Goal: Transaction & Acquisition: Obtain resource

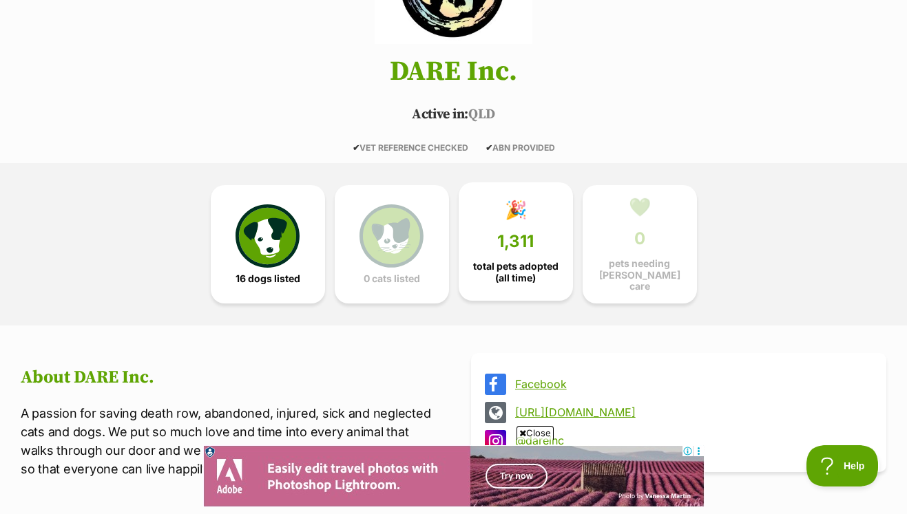
scroll to position [221, 0]
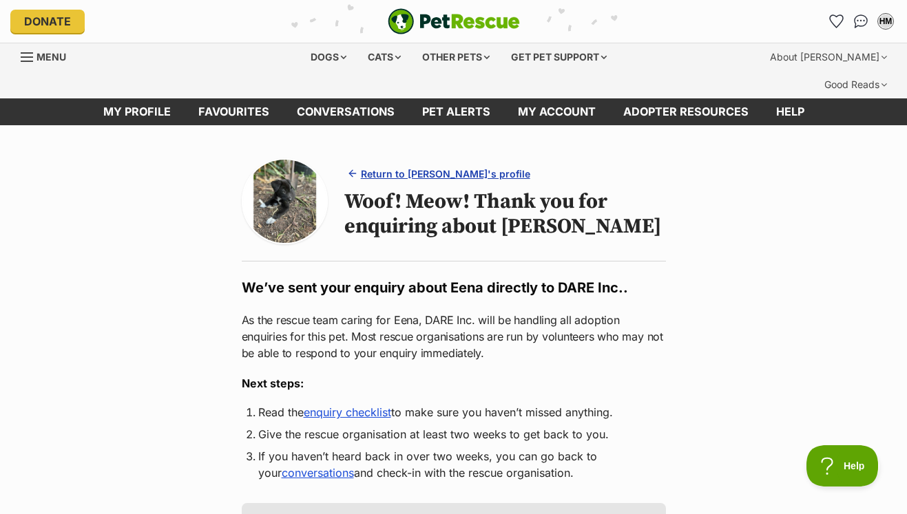
click at [445, 167] on span "Return to [PERSON_NAME]'s profile" at bounding box center [445, 174] width 169 height 14
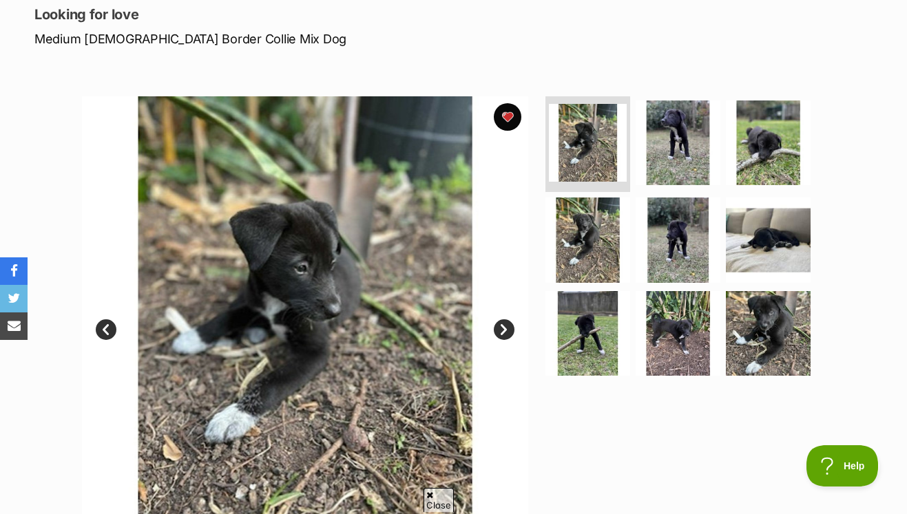
scroll to position [198, 0]
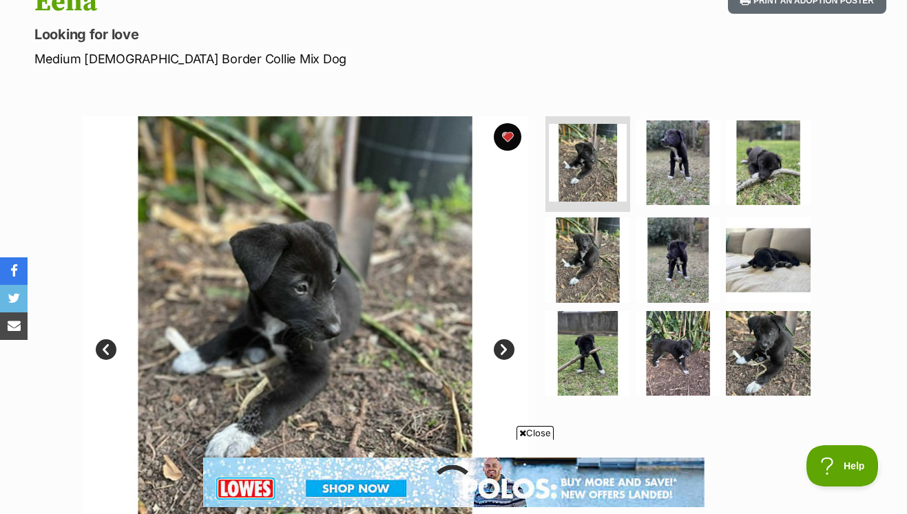
click at [500, 339] on link "Next" at bounding box center [504, 349] width 21 height 21
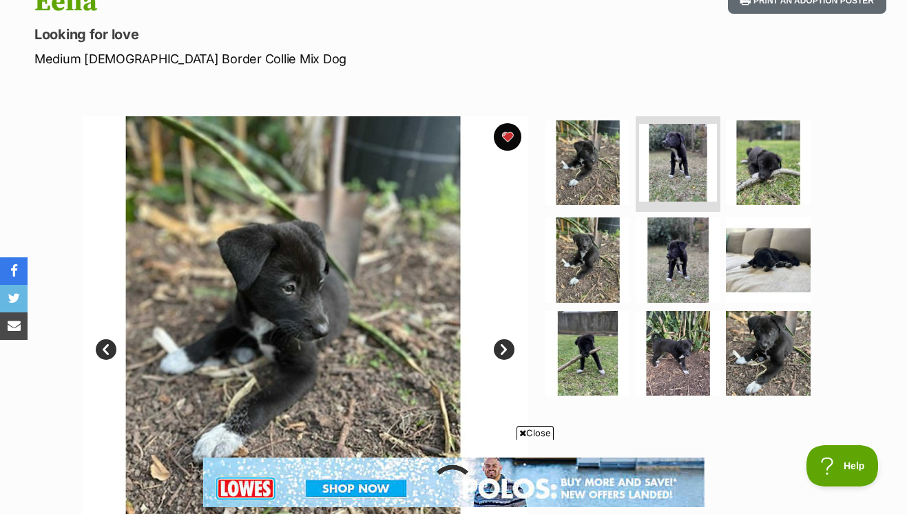
scroll to position [0, 0]
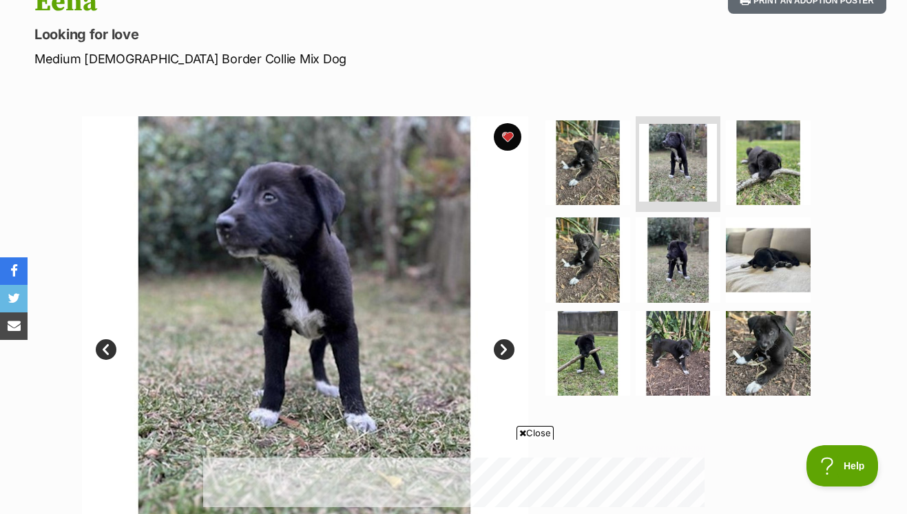
click at [502, 339] on link "Next" at bounding box center [504, 349] width 21 height 21
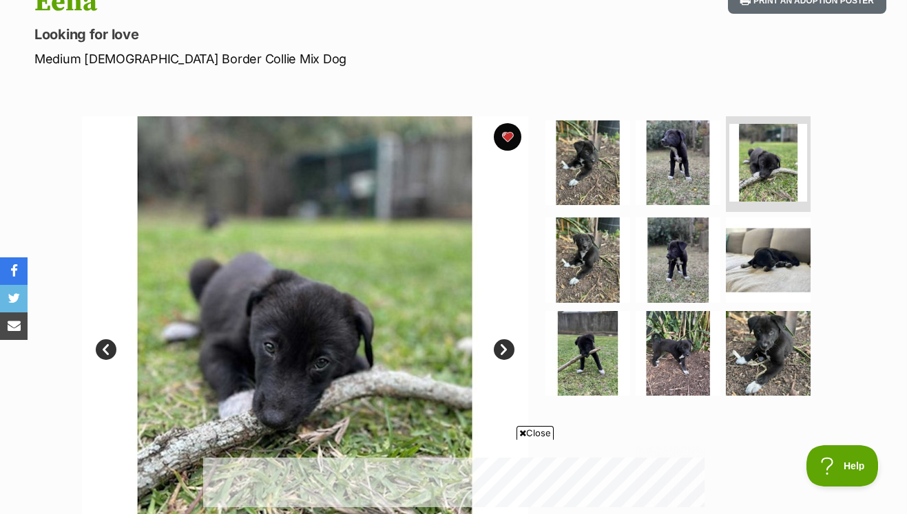
click at [502, 339] on link "Next" at bounding box center [504, 349] width 21 height 21
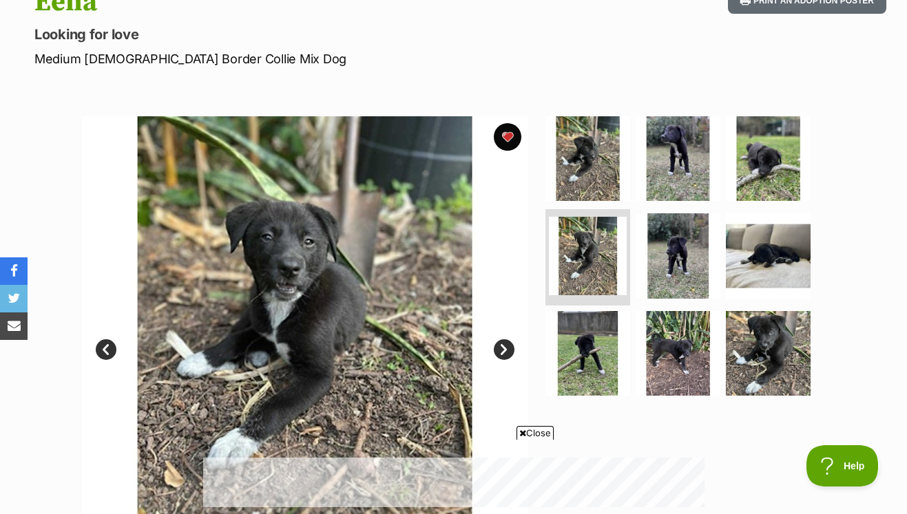
click at [502, 339] on link "Next" at bounding box center [504, 349] width 21 height 21
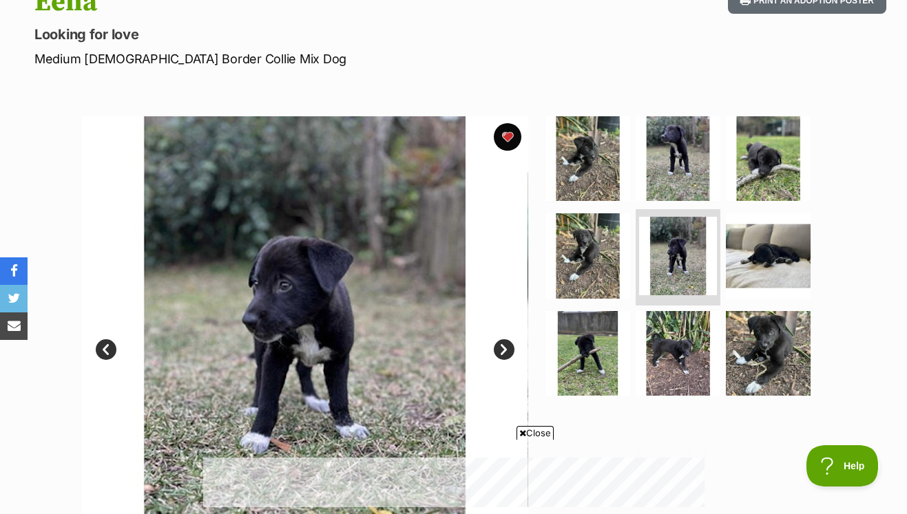
click at [502, 339] on link "Next" at bounding box center [504, 349] width 21 height 21
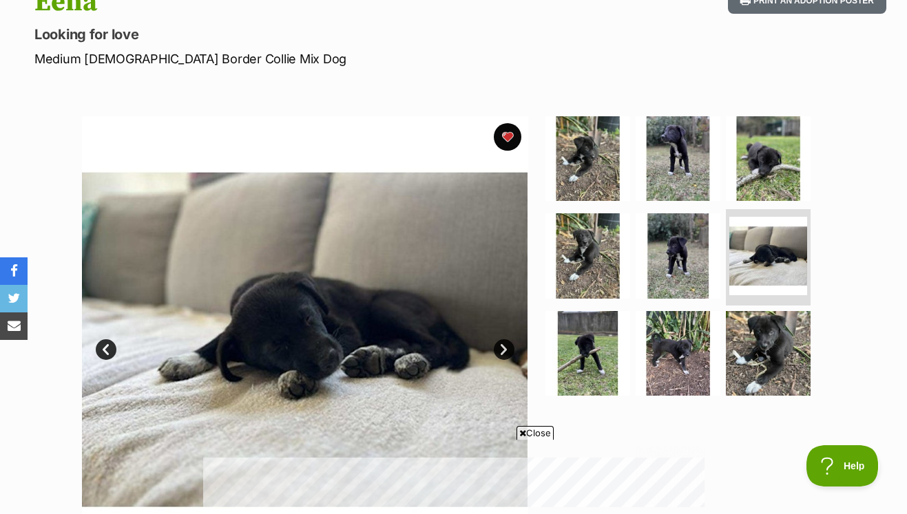
click at [502, 339] on link "Next" at bounding box center [504, 349] width 21 height 21
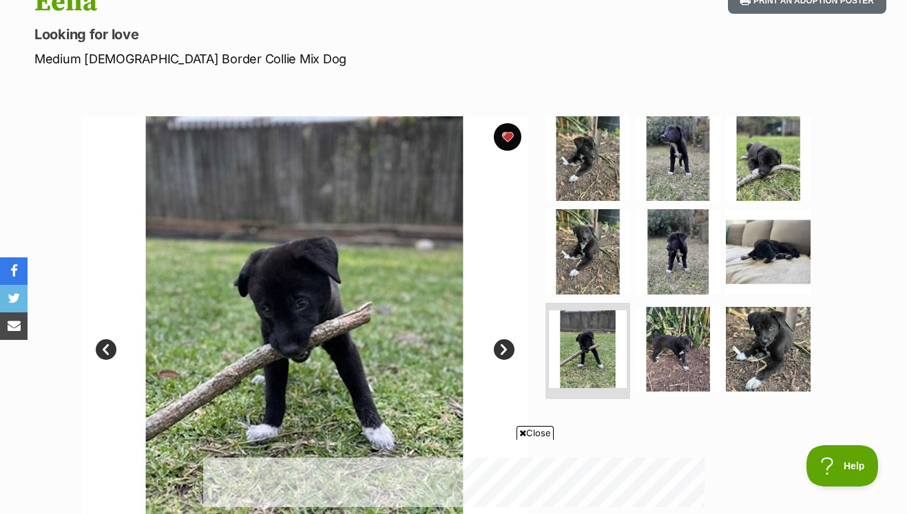
click at [502, 339] on link "Next" at bounding box center [504, 349] width 21 height 21
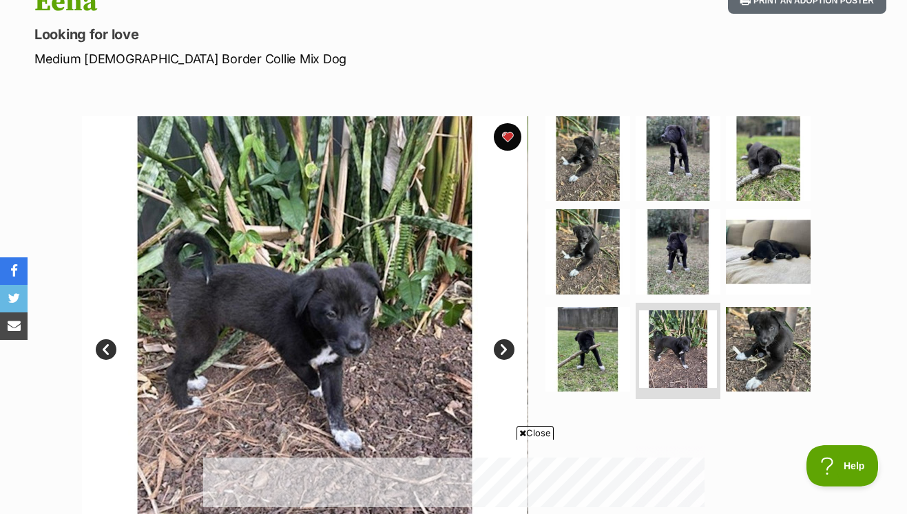
click at [502, 339] on link "Next" at bounding box center [504, 349] width 21 height 21
